Goal: Information Seeking & Learning: Learn about a topic

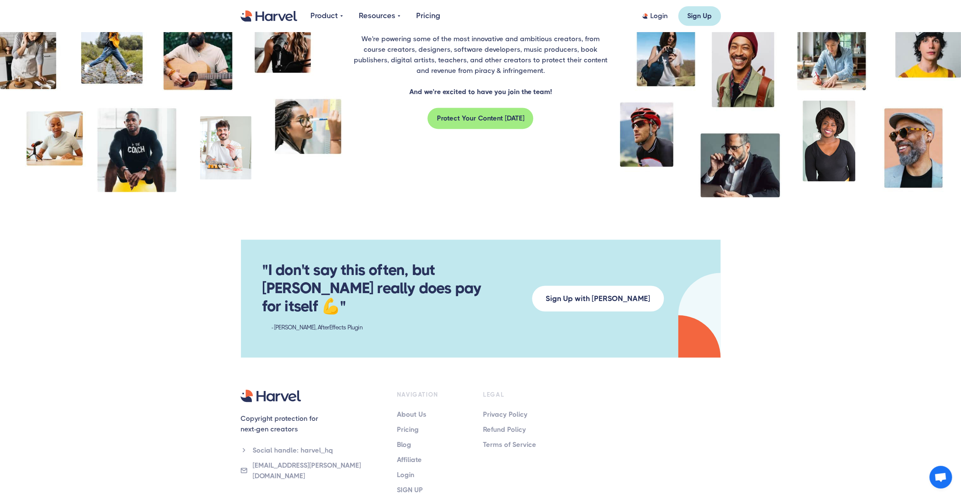
scroll to position [1277, 0]
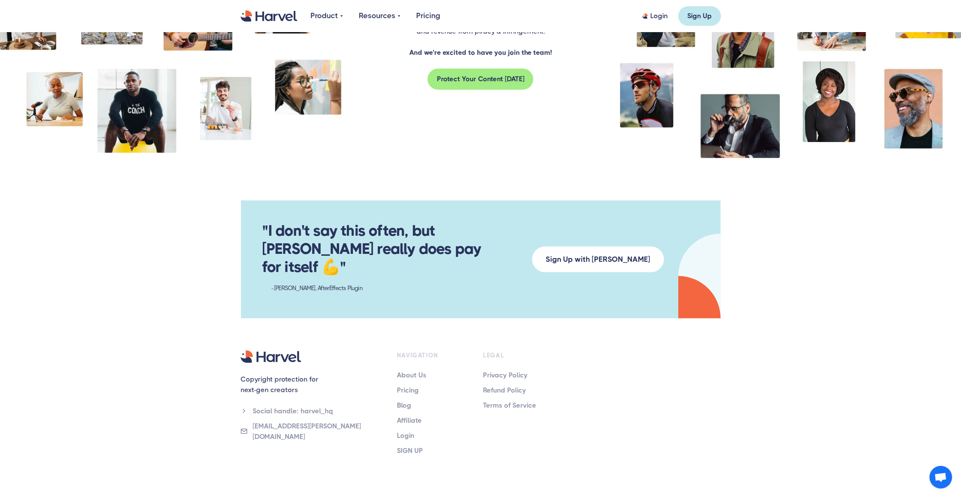
click at [504, 418] on div "Copyright protection for next-gen creators Social handle: harvel_hq [EMAIL_ADDR…" at bounding box center [480, 437] width 501 height 175
click at [448, 370] on div "About Us Pricing Blog Affiliate Login SIGN UP" at bounding box center [429, 412] width 65 height 86
drag, startPoint x: 427, startPoint y: 420, endPoint x: 453, endPoint y: 419, distance: 25.7
click at [428, 420] on div "Copyright protection for next-gen creators Social handle: harvel_hq [EMAIL_ADDR…" at bounding box center [480, 437] width 501 height 175
click at [413, 350] on div "NAVIGATION About Us Pricing Blog Affiliate Login SIGN UP" at bounding box center [429, 403] width 65 height 106
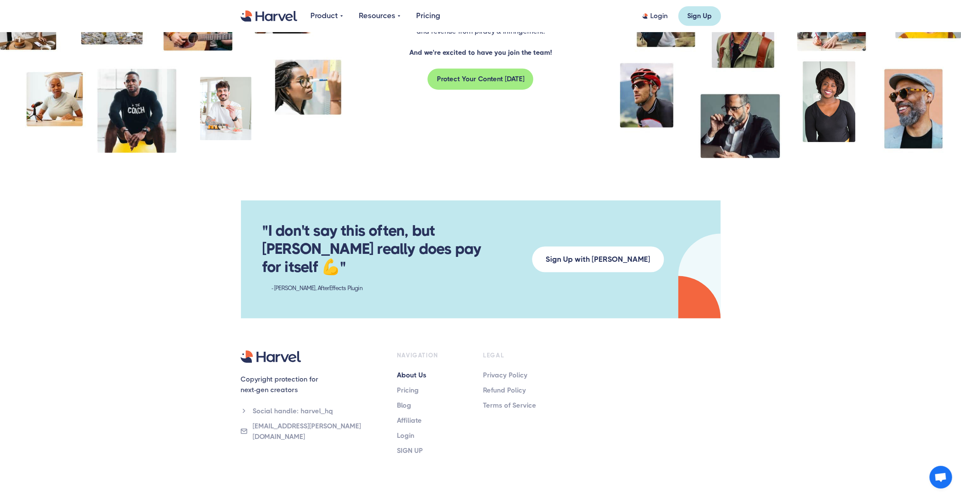
click at [414, 369] on link "About Us" at bounding box center [429, 374] width 65 height 11
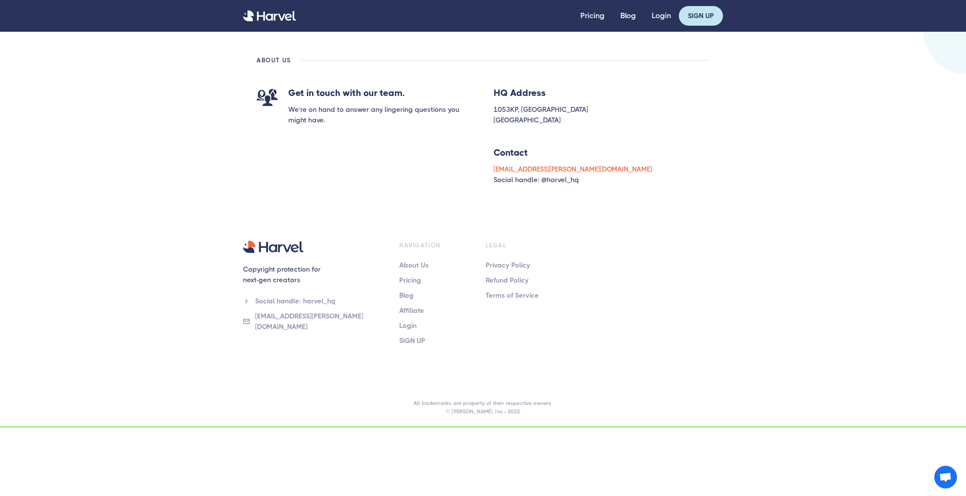
click at [628, 188] on div "ABOUT US Get in touch with our team. We’re on hand to answer any lingering ques…" at bounding box center [483, 120] width 966 height 177
click at [264, 10] on img "home" at bounding box center [269, 15] width 53 height 11
